Goal: Transaction & Acquisition: Purchase product/service

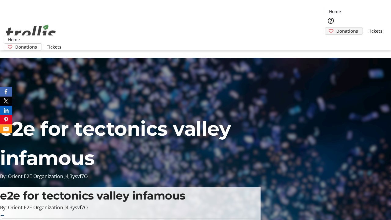
click at [336, 28] on span "Donations" at bounding box center [347, 31] width 22 height 6
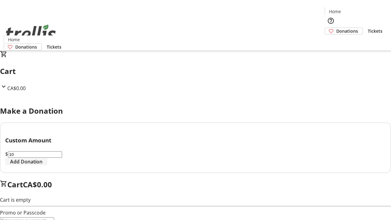
click at [42, 165] on span "Add Donation" at bounding box center [26, 161] width 32 height 7
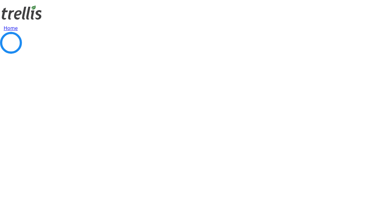
select select "CA"
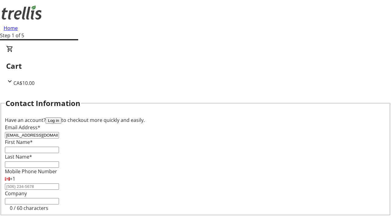
type input "[EMAIL_ADDRESS][DOMAIN_NAME]"
type input "Aglae"
type input "[PERSON_NAME]"
type input "[STREET_ADDRESS][PERSON_NAME]"
type input "Kelowna"
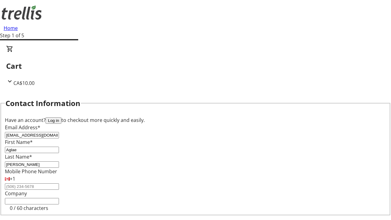
select select "BC"
type input "Kelowna"
type input "V1Y 0C2"
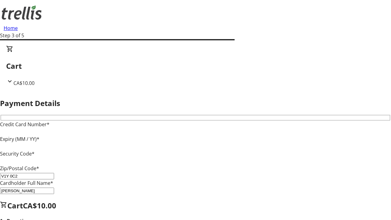
type input "V1Y 0C2"
